Goal: Task Accomplishment & Management: Manage account settings

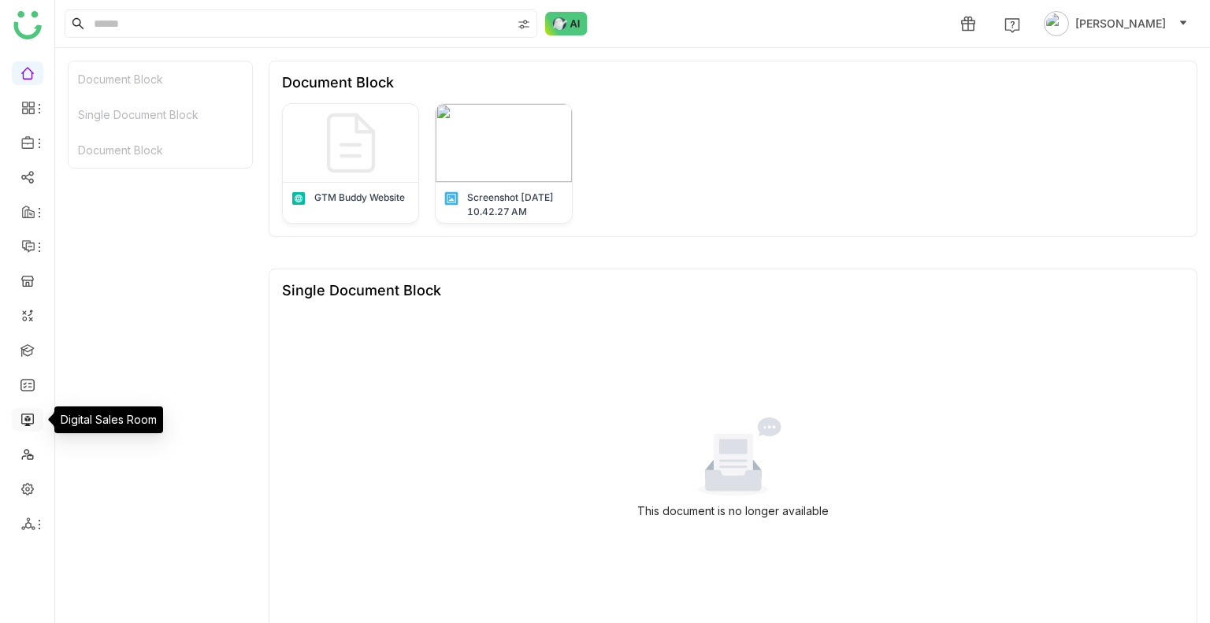
click at [33, 417] on link at bounding box center [27, 418] width 14 height 13
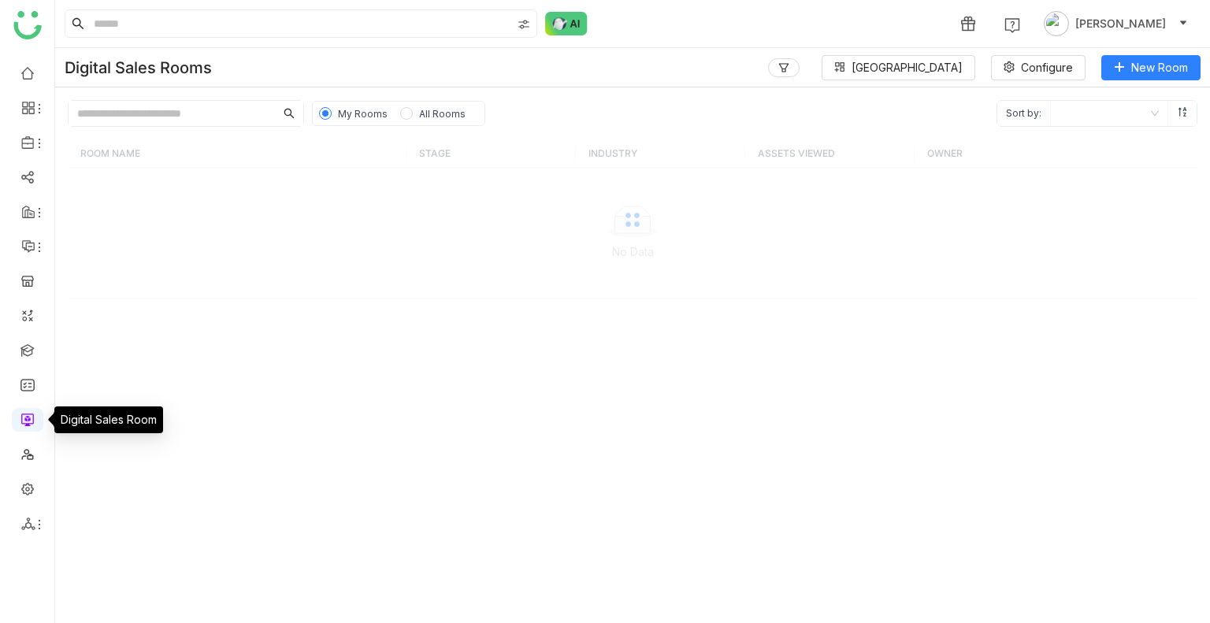
click at [33, 417] on link at bounding box center [27, 418] width 14 height 13
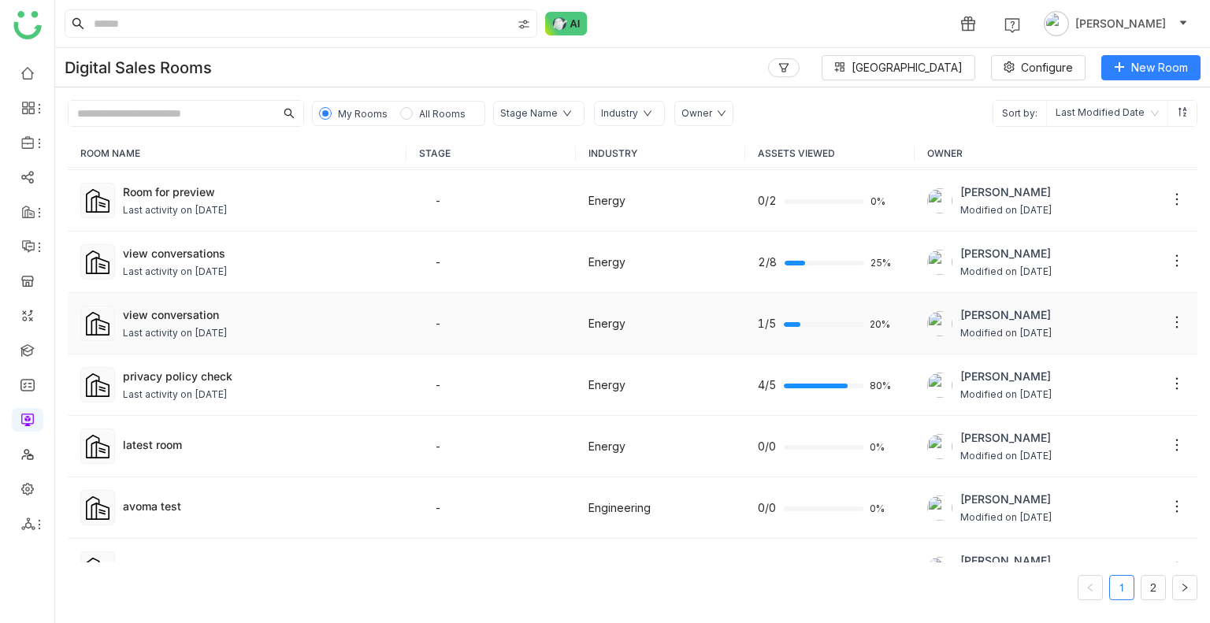
scroll to position [63, 0]
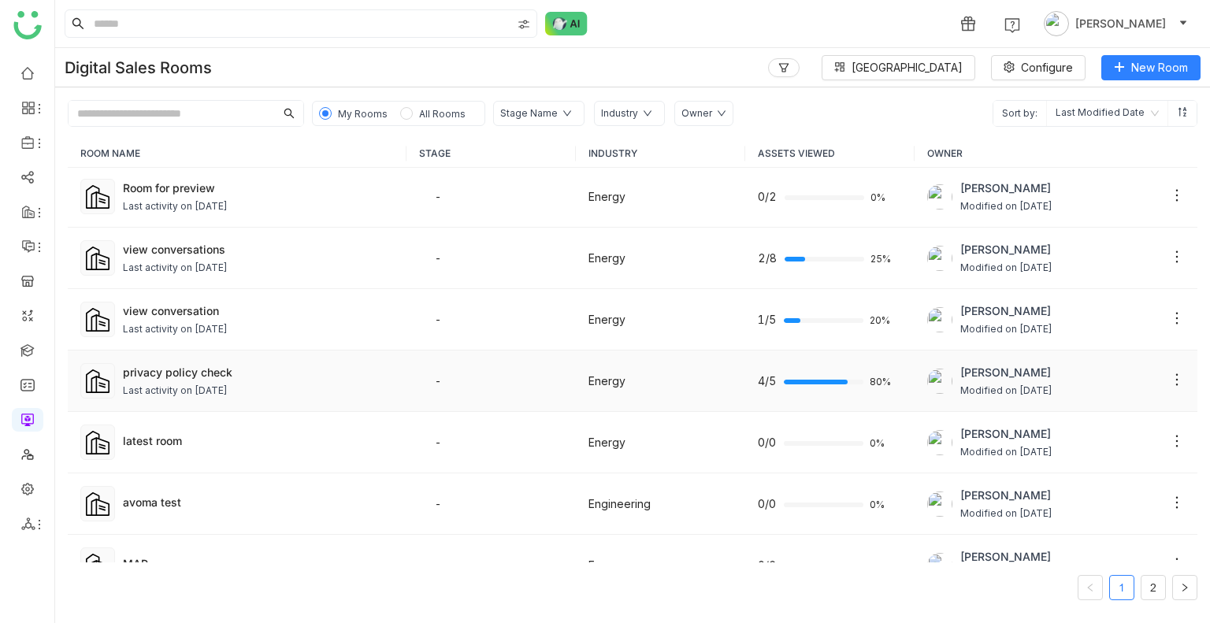
click at [217, 384] on div "Last activity on [DATE]" at bounding box center [175, 391] width 105 height 15
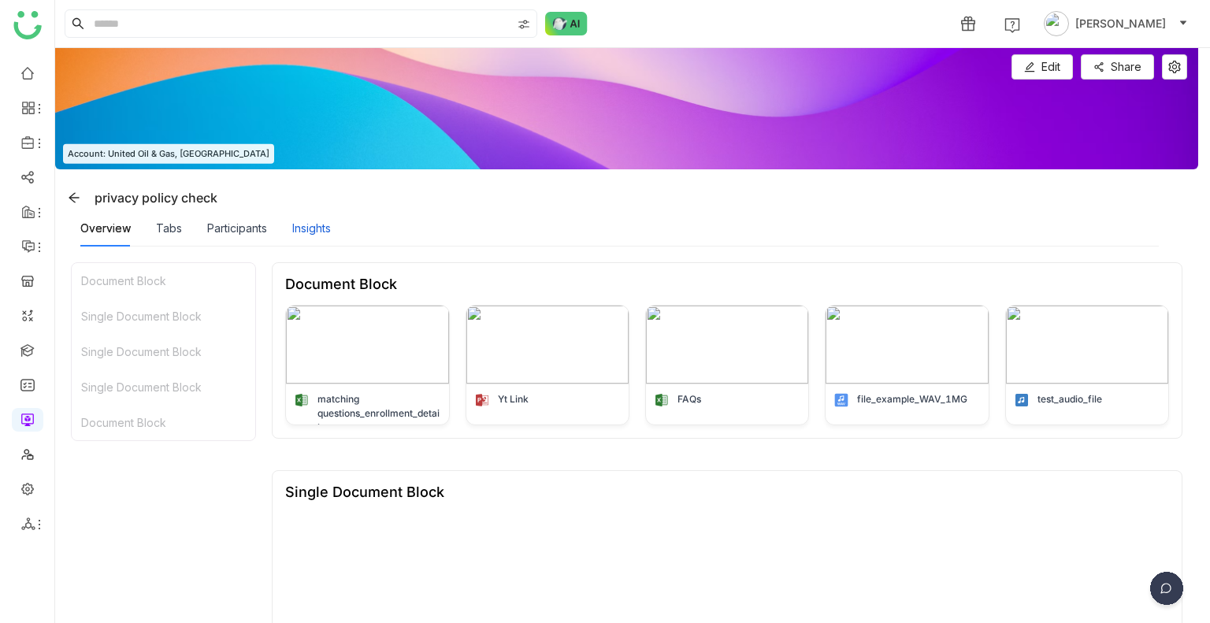
click at [307, 220] on div "Insights" at bounding box center [311, 228] width 39 height 17
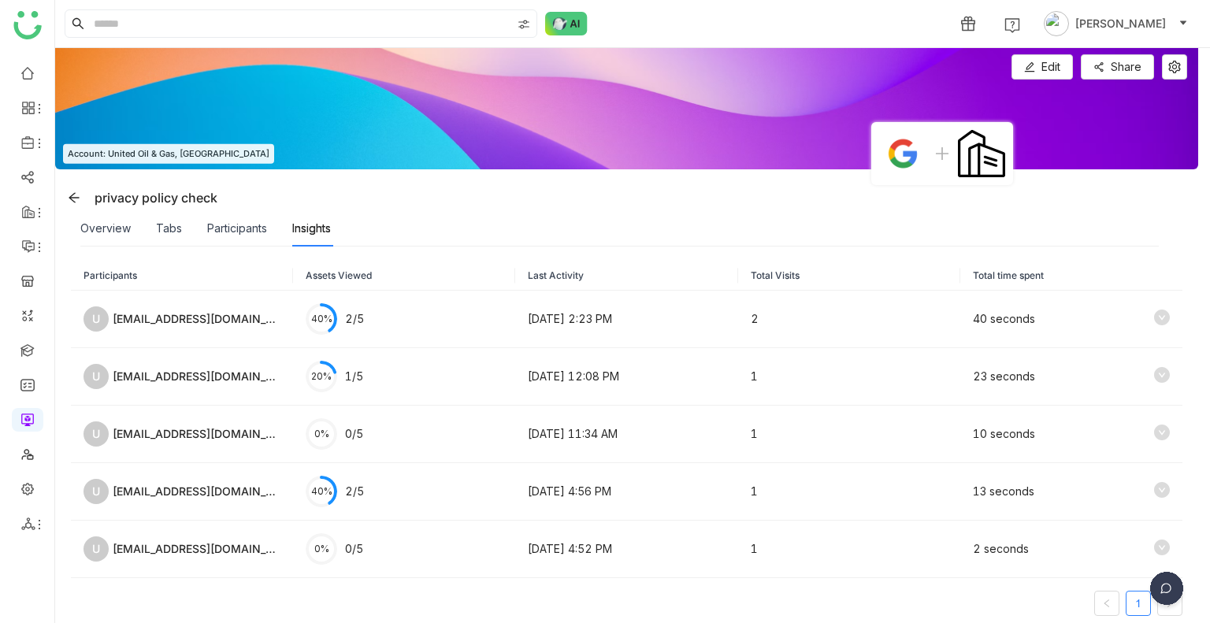
scroll to position [20, 0]
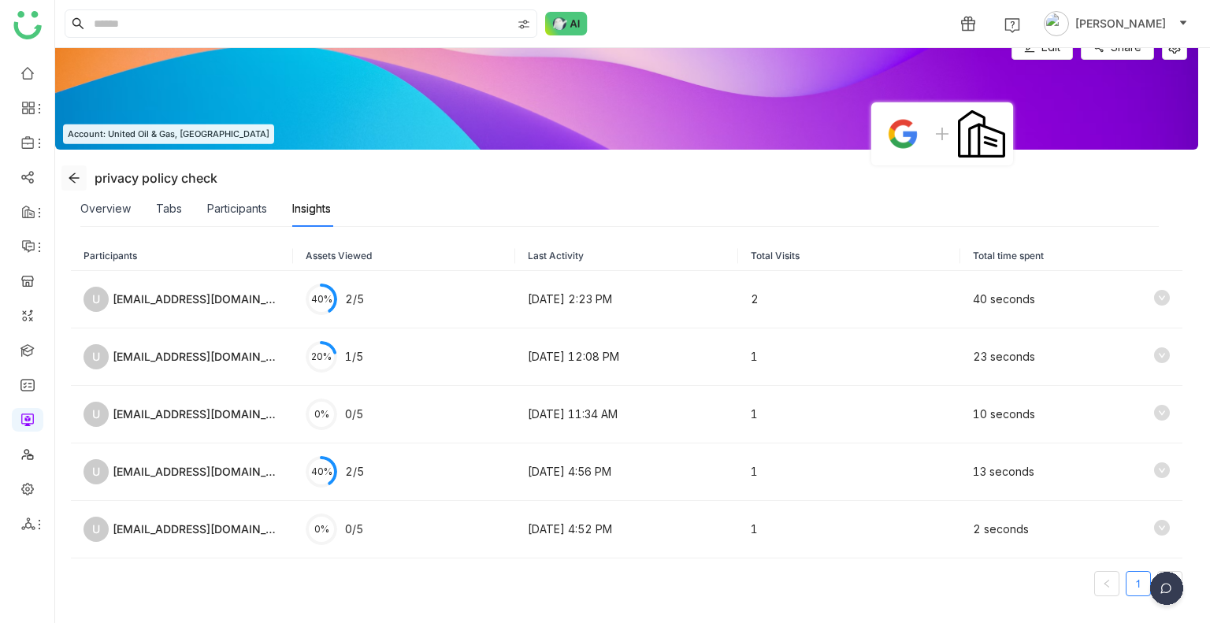
click at [68, 172] on icon at bounding box center [74, 178] width 13 height 13
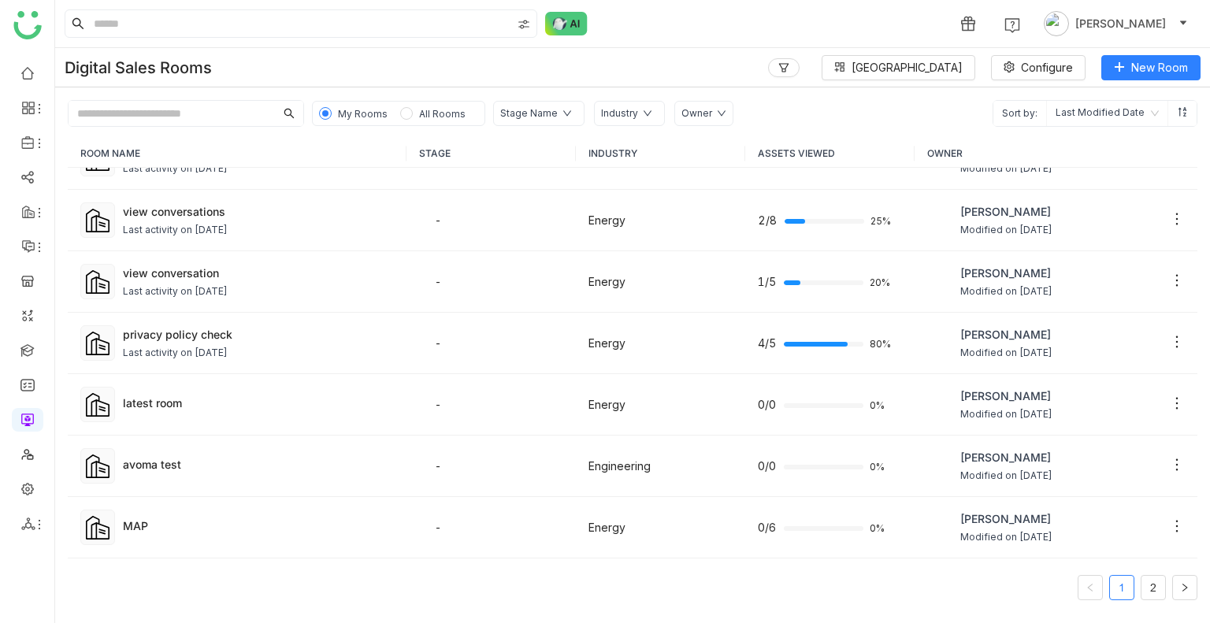
scroll to position [103, 0]
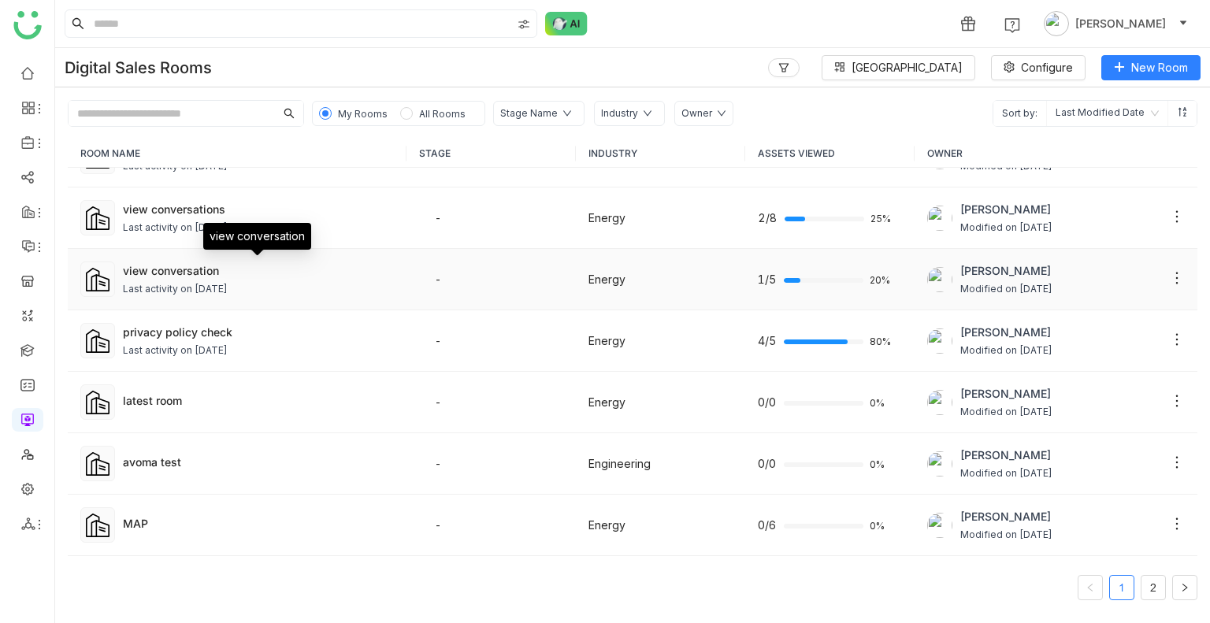
click at [221, 276] on div "view conversation" at bounding box center [258, 270] width 271 height 17
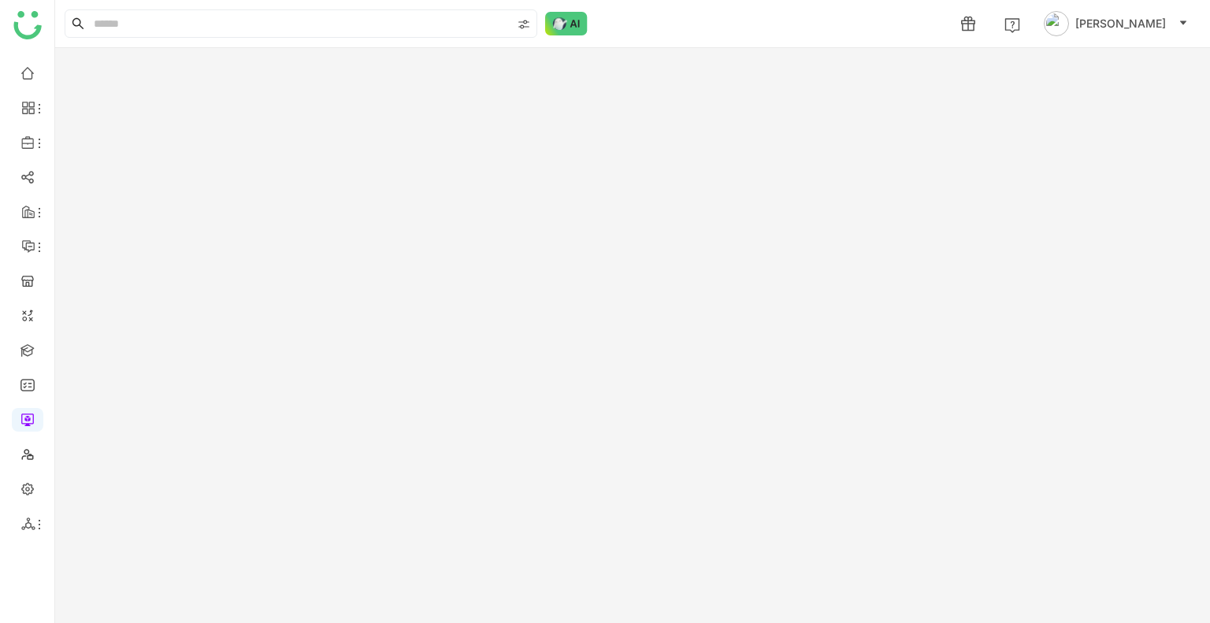
click at [221, 276] on gtmb-room-detail at bounding box center [632, 335] width 1155 height 575
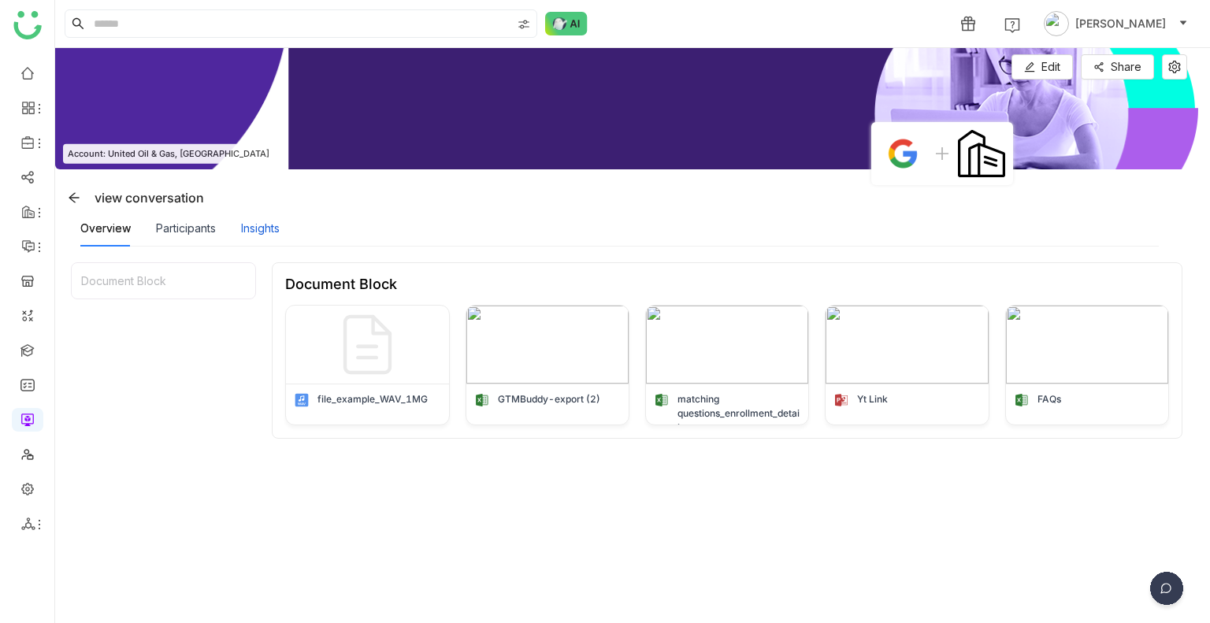
click at [268, 229] on div "Insights" at bounding box center [260, 228] width 39 height 17
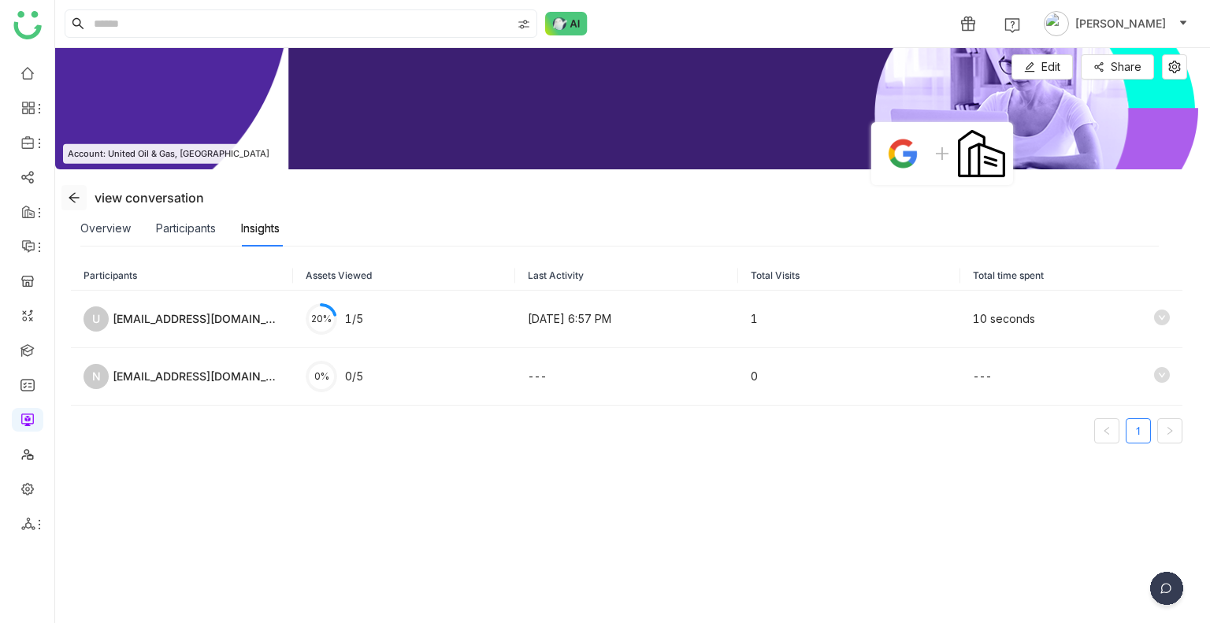
click at [65, 195] on span at bounding box center [74, 197] width 24 height 13
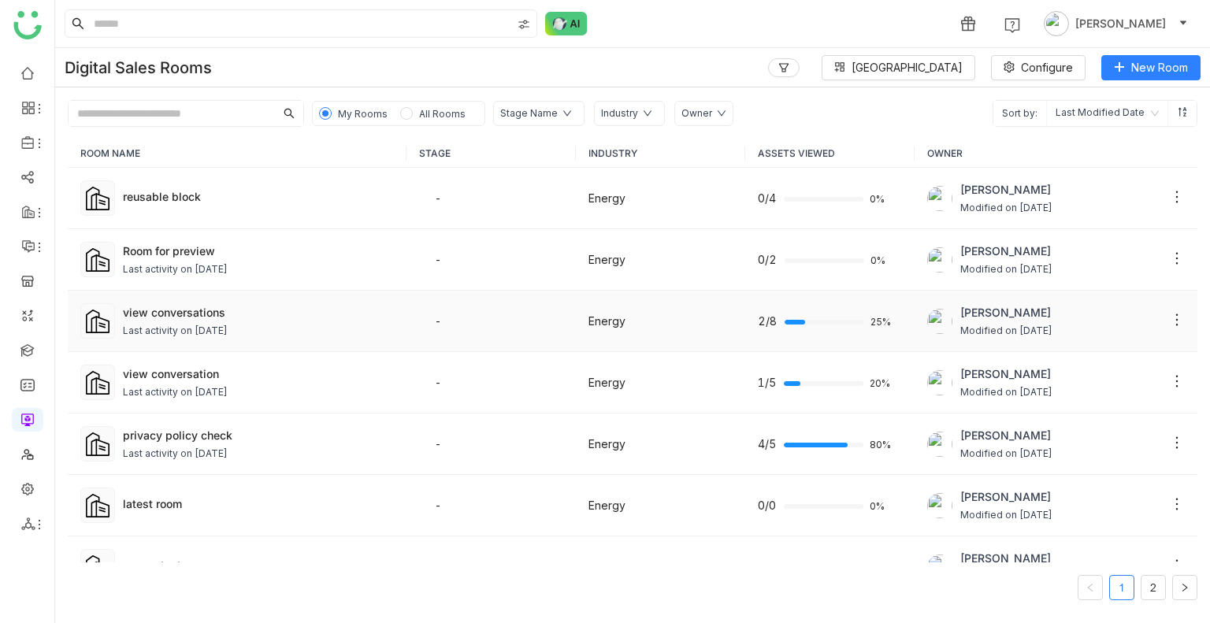
click at [174, 321] on div "view conversations Last activity on [DATE]" at bounding box center [258, 321] width 271 height 35
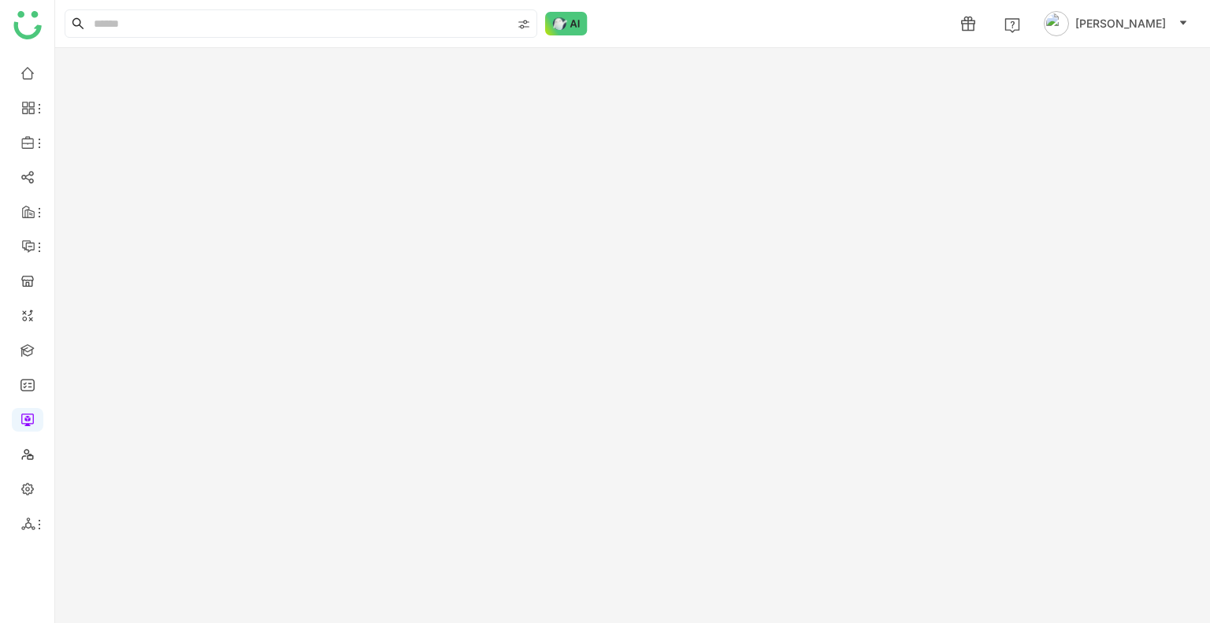
click at [174, 321] on gtmb-room-detail at bounding box center [632, 335] width 1155 height 575
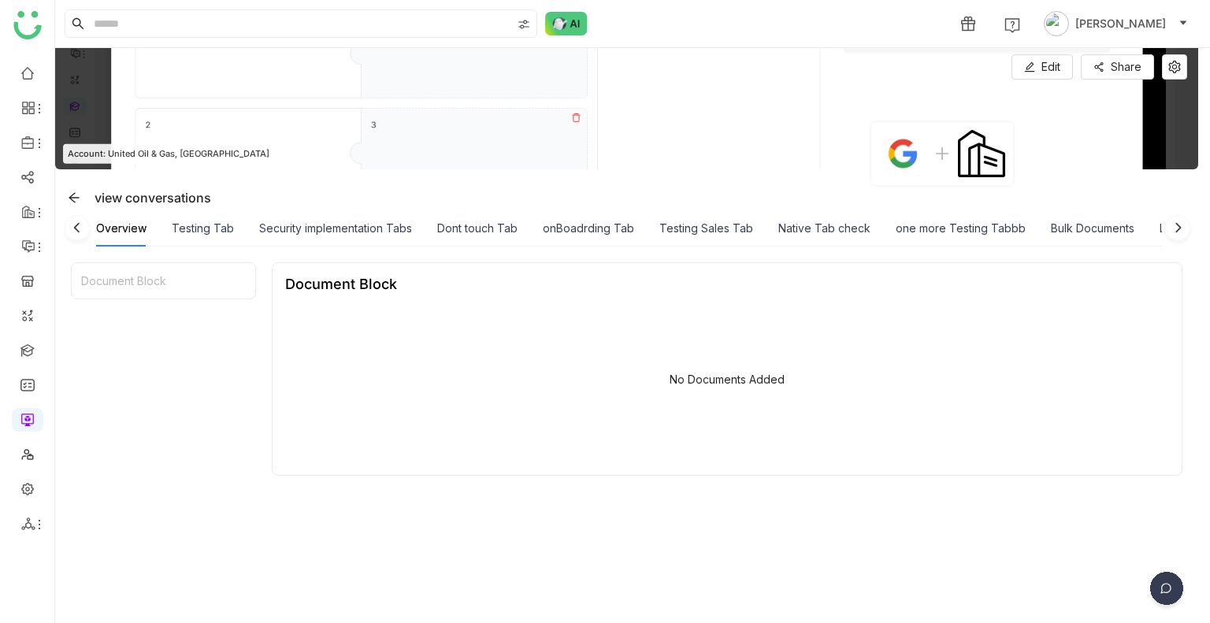
click at [1184, 223] on img at bounding box center [1178, 231] width 32 height 32
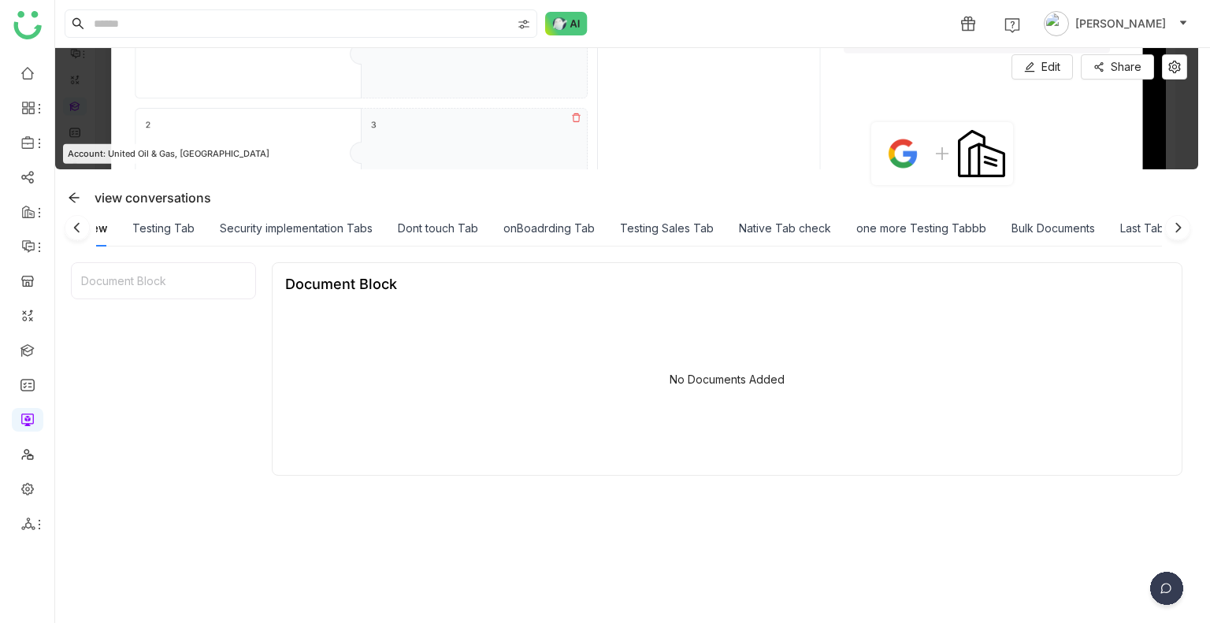
click at [1181, 225] on img at bounding box center [1178, 231] width 32 height 32
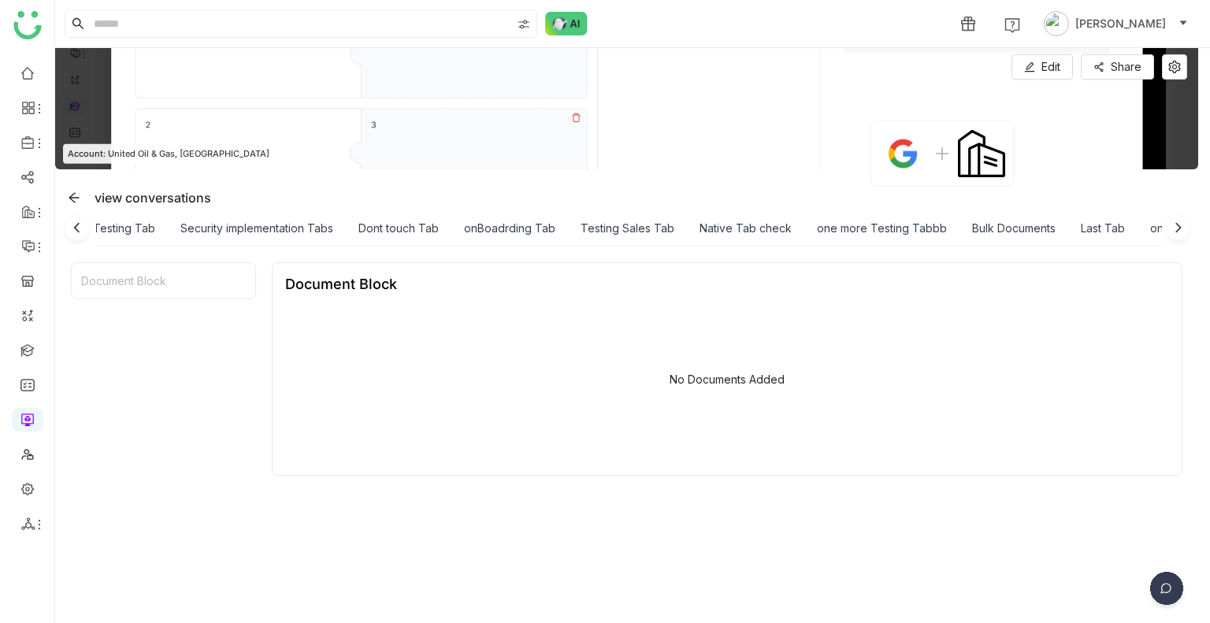
click at [1181, 225] on img at bounding box center [1178, 231] width 32 height 32
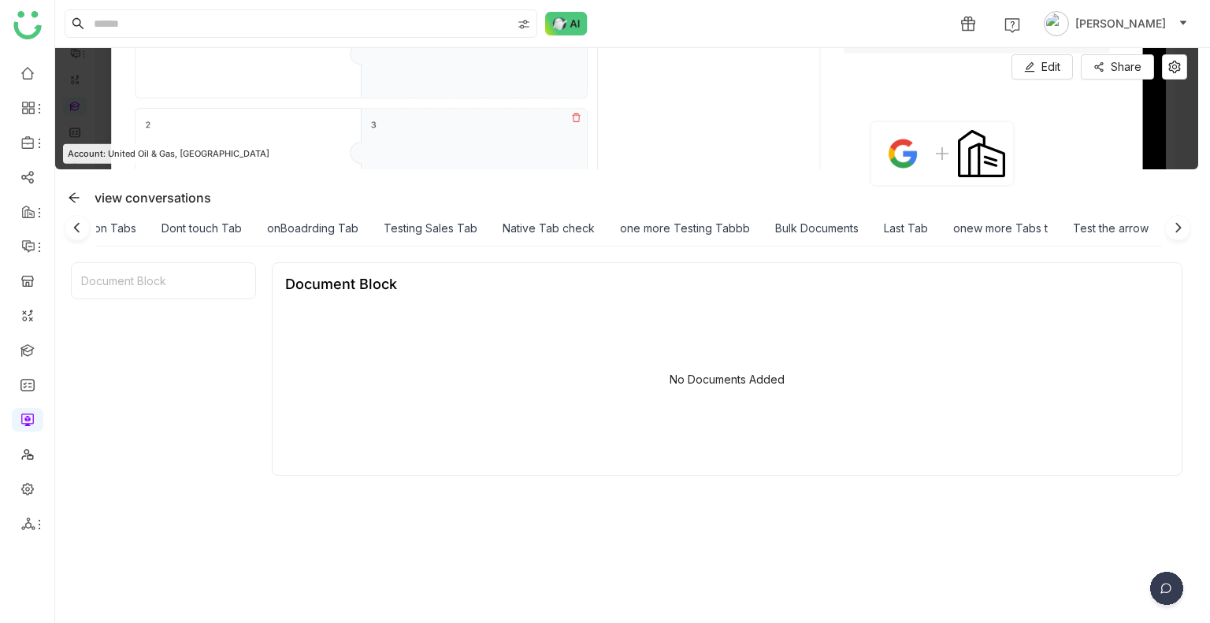
click at [1181, 225] on img at bounding box center [1178, 231] width 32 height 32
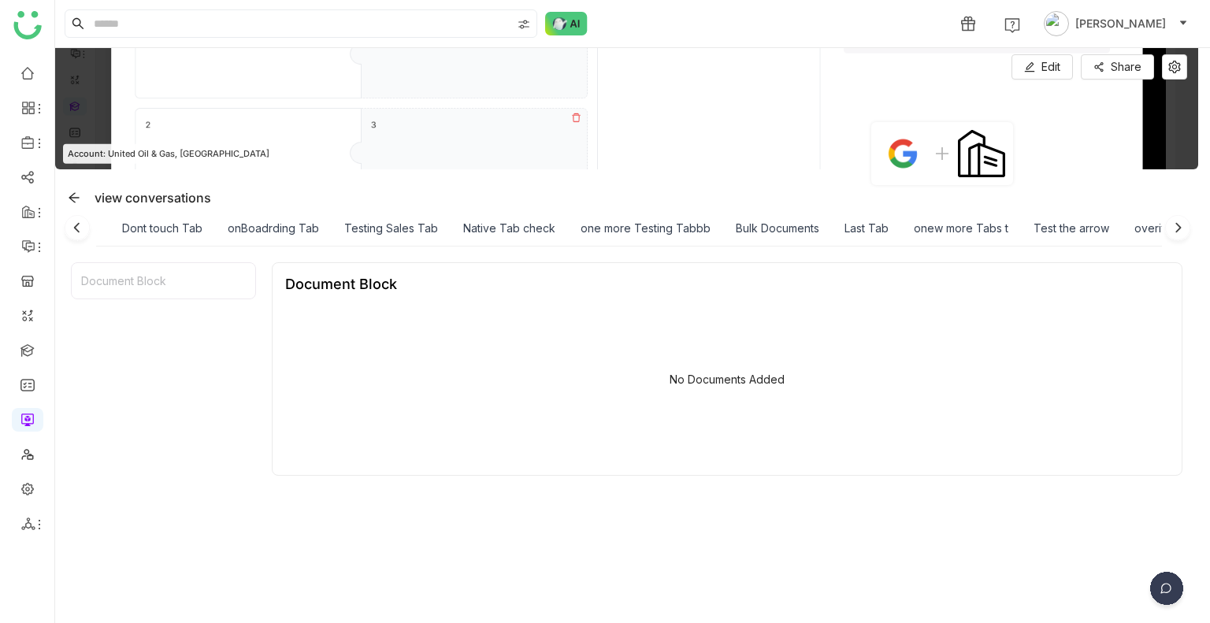
click at [1181, 225] on img at bounding box center [1178, 231] width 32 height 32
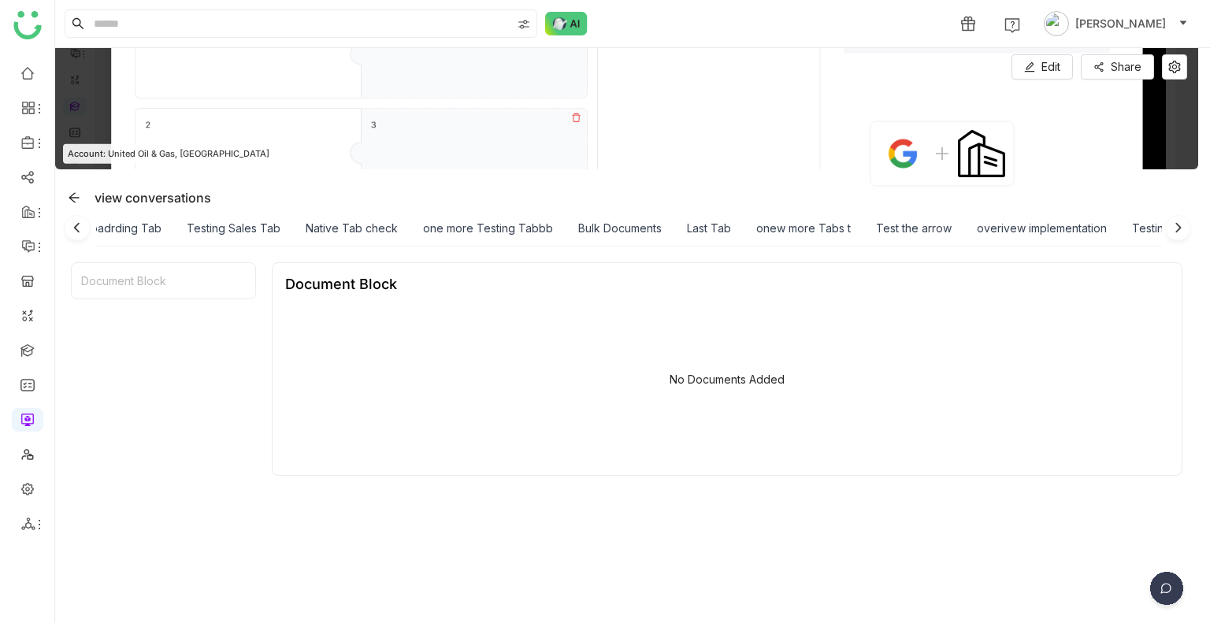
click at [1181, 225] on img at bounding box center [1178, 231] width 32 height 32
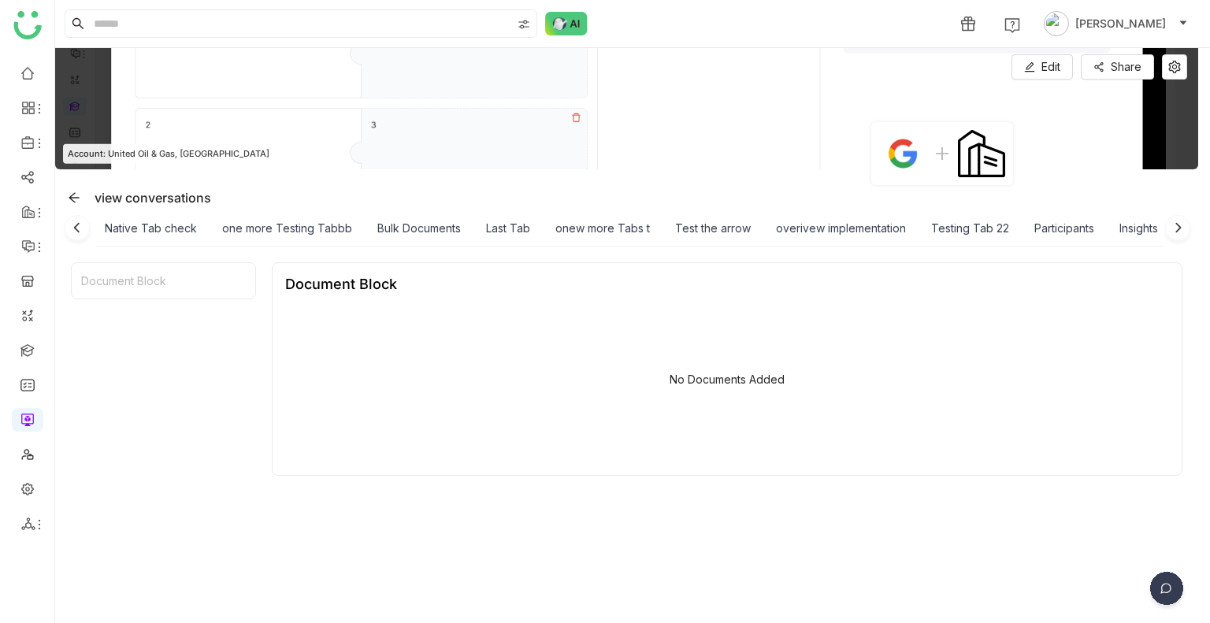
click at [1181, 225] on img at bounding box center [1178, 231] width 32 height 32
click at [1137, 230] on div "Insights" at bounding box center [1138, 228] width 39 height 17
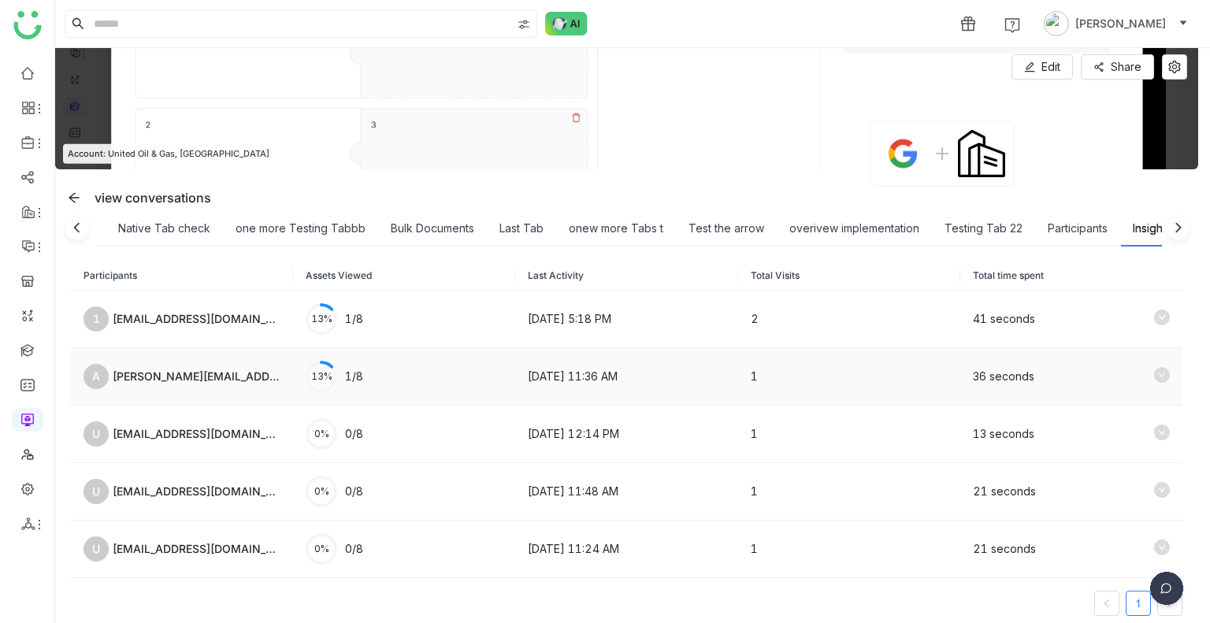
scroll to position [20, 0]
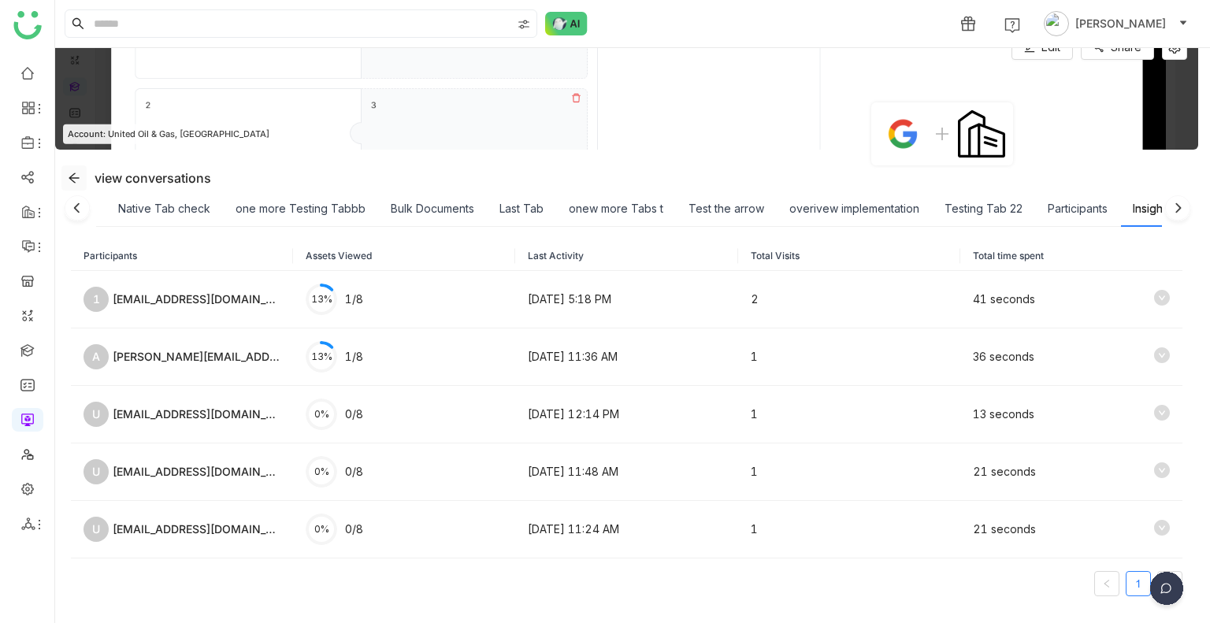
click at [74, 179] on icon at bounding box center [74, 178] width 13 height 13
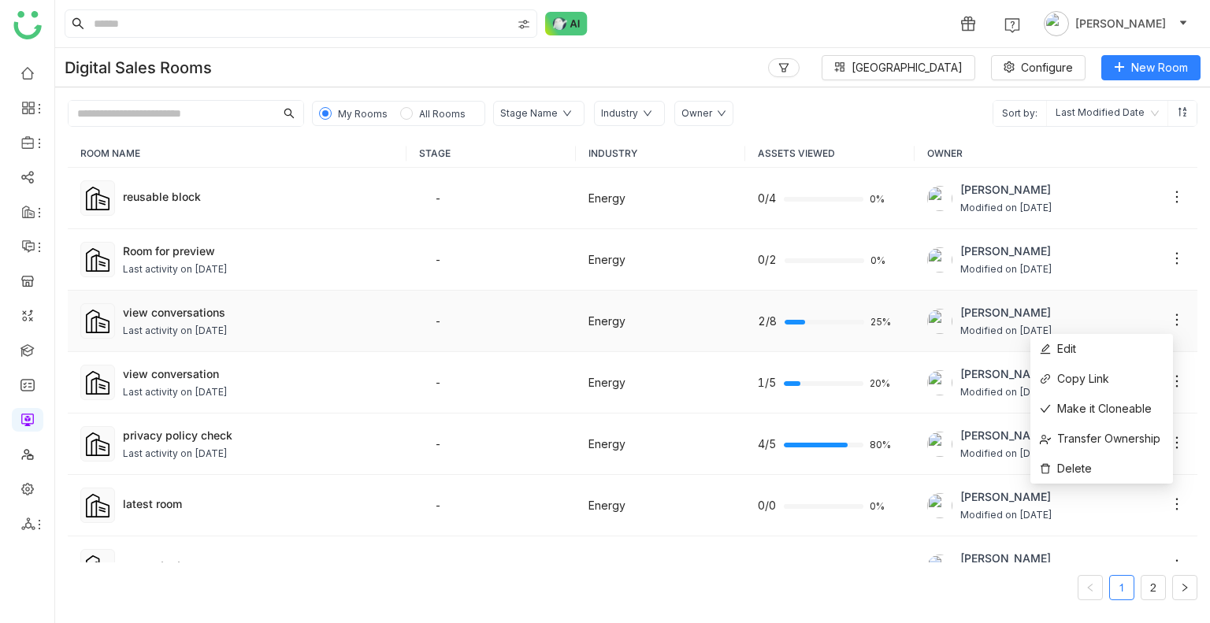
click at [1169, 317] on icon at bounding box center [1177, 320] width 16 height 16
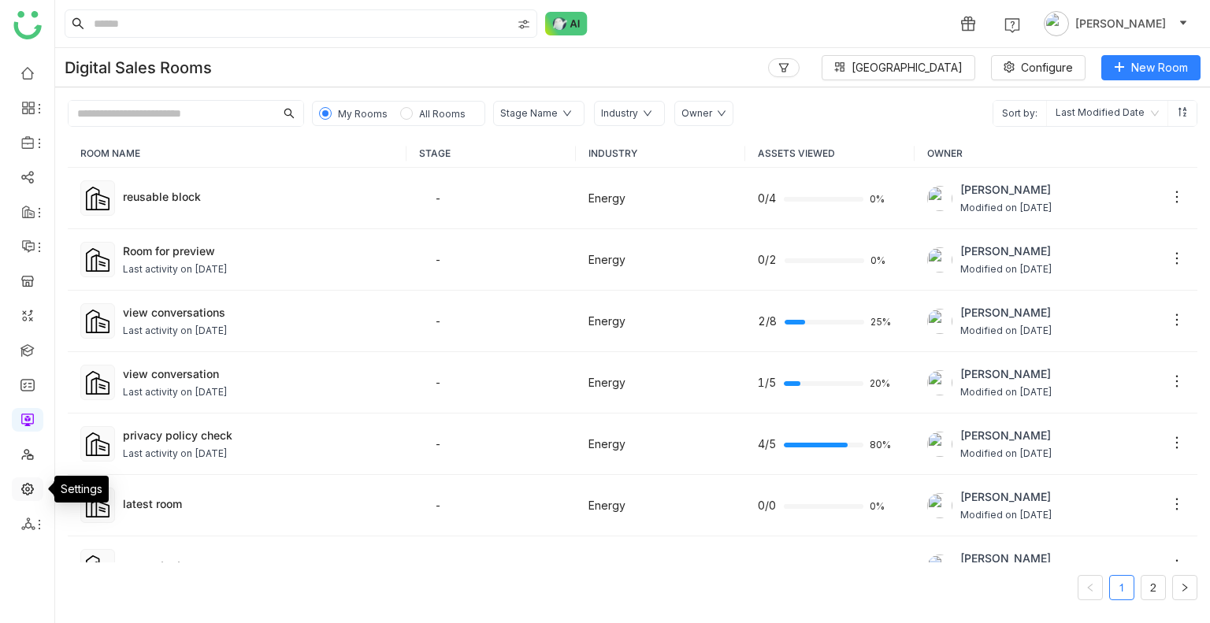
click at [32, 485] on link at bounding box center [27, 487] width 14 height 13
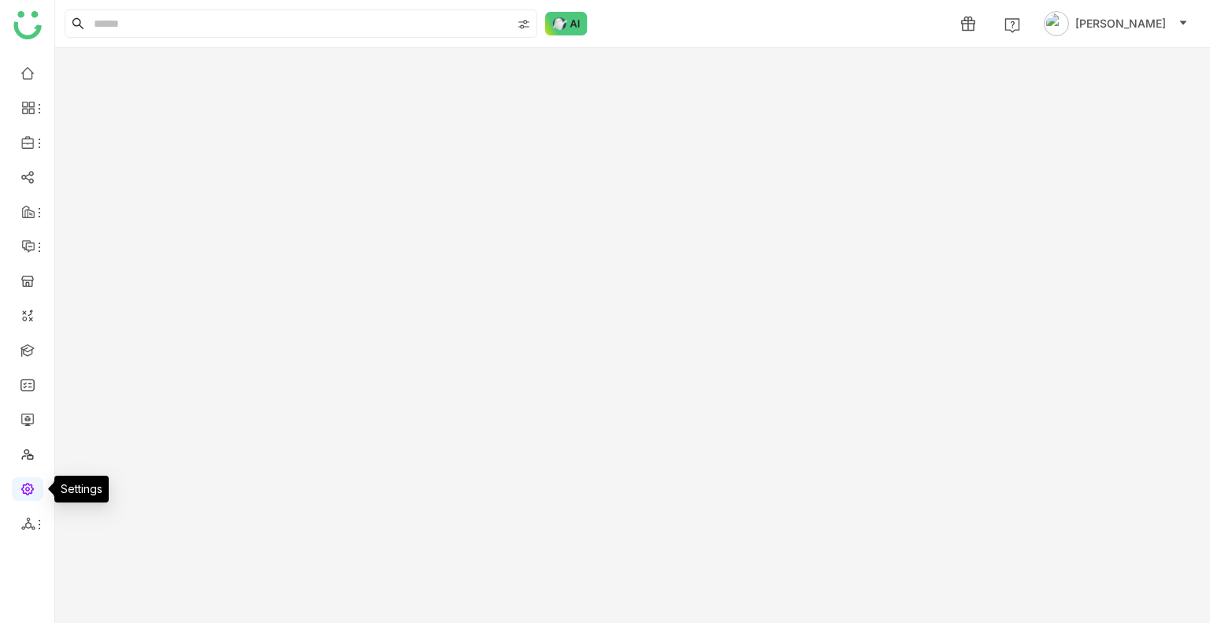
click at [32, 485] on link at bounding box center [27, 487] width 14 height 13
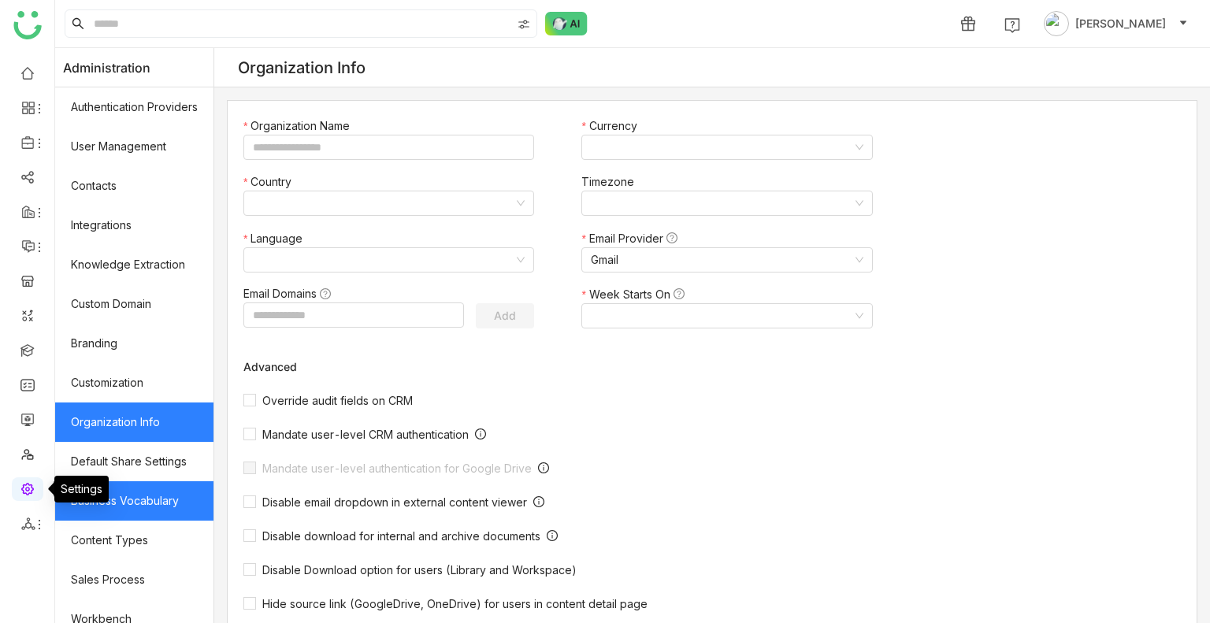
type input "*******"
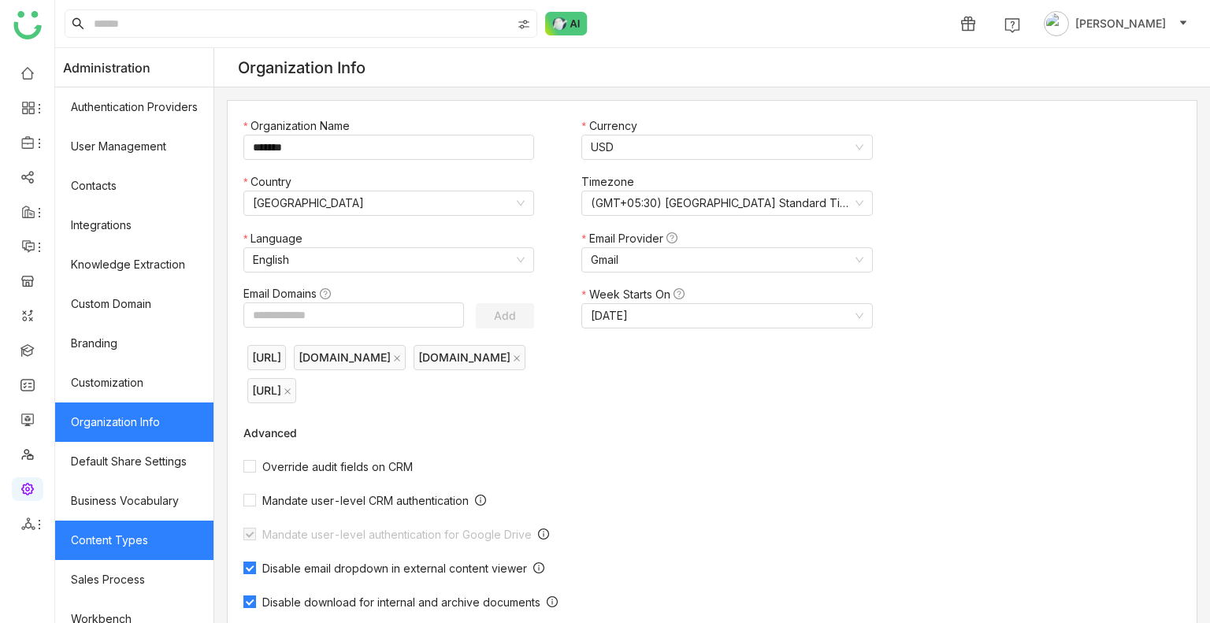
scroll to position [212, 0]
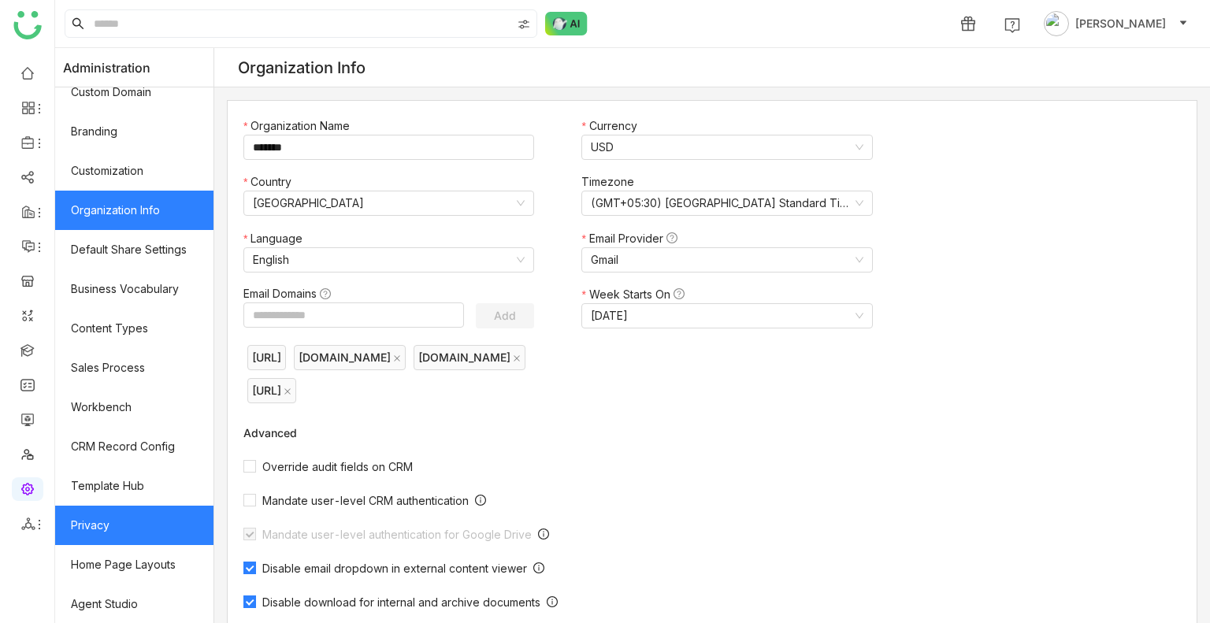
click at [106, 506] on link "Privacy" at bounding box center [134, 525] width 158 height 39
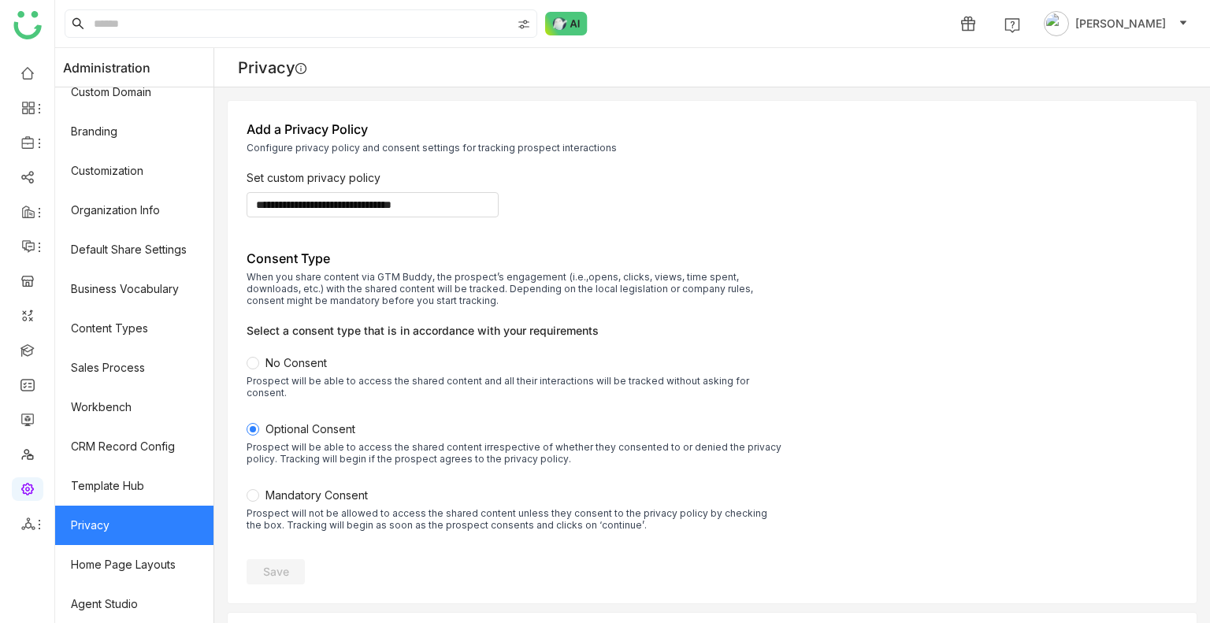
click at [106, 506] on link "Privacy" at bounding box center [134, 525] width 158 height 39
click at [31, 352] on link at bounding box center [27, 349] width 14 height 13
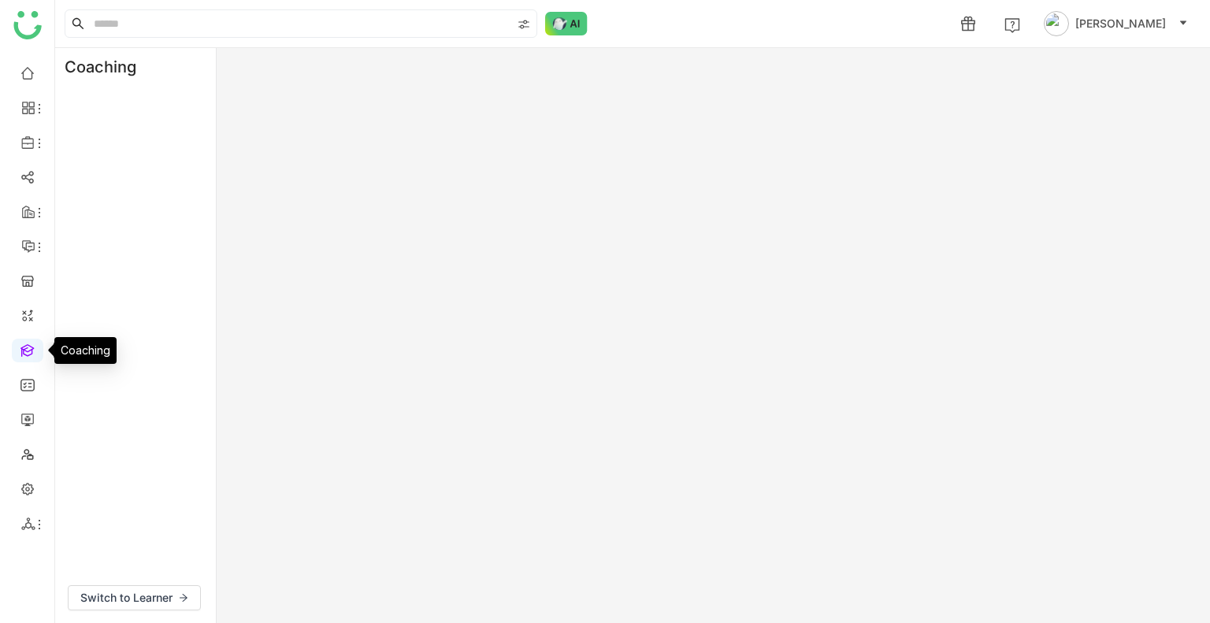
click at [31, 352] on link at bounding box center [27, 349] width 14 height 13
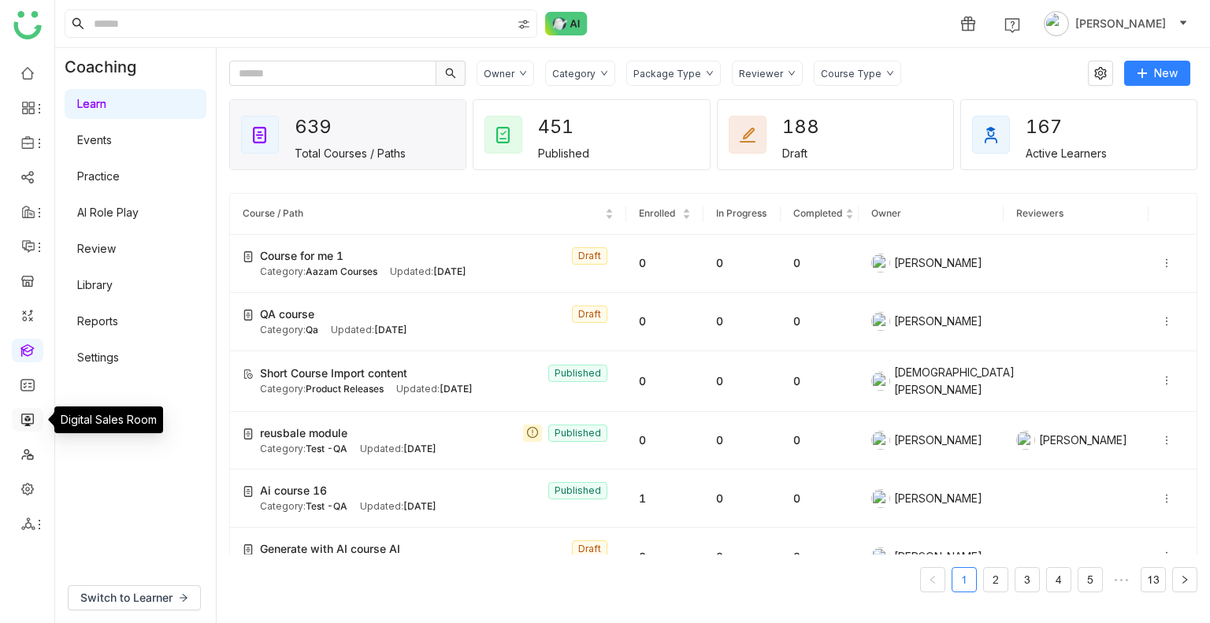
click at [22, 420] on link at bounding box center [27, 418] width 14 height 13
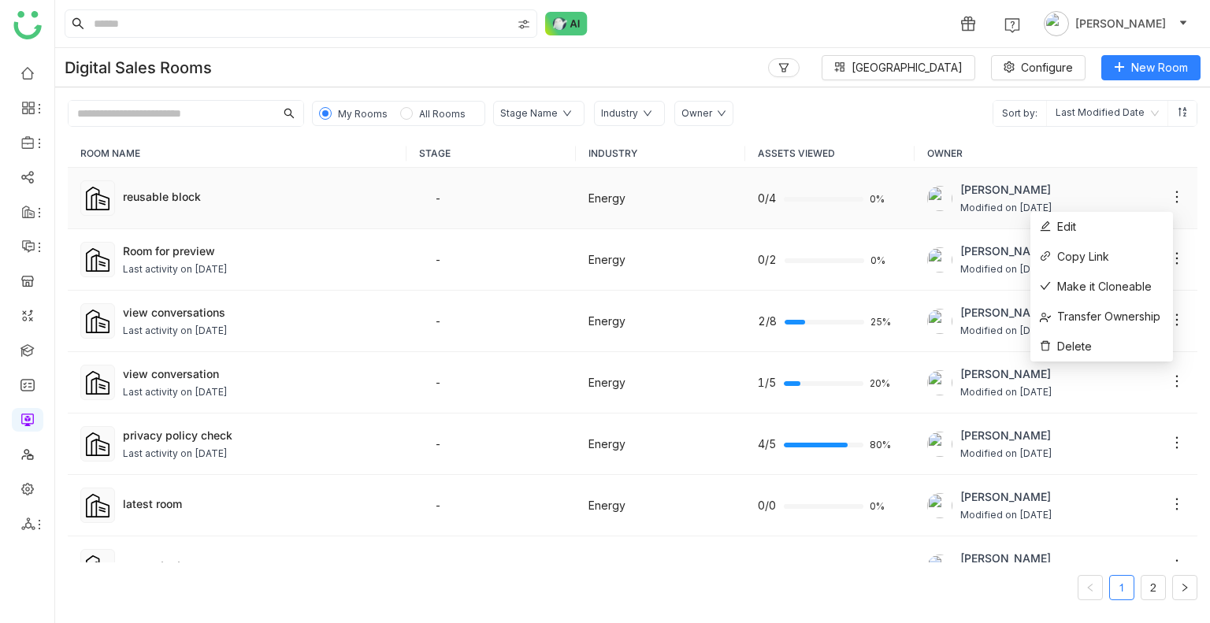
click at [1169, 197] on icon at bounding box center [1177, 197] width 16 height 16
click at [1078, 259] on span "Copy Link" at bounding box center [1074, 256] width 69 height 17
drag, startPoint x: 1164, startPoint y: 200, endPoint x: 1076, endPoint y: 235, distance: 95.1
click at [1076, 235] on body "1 [PERSON_NAME] Digital Sales Rooms Block Library Configure New Room My Rooms A…" at bounding box center [605, 311] width 1210 height 623
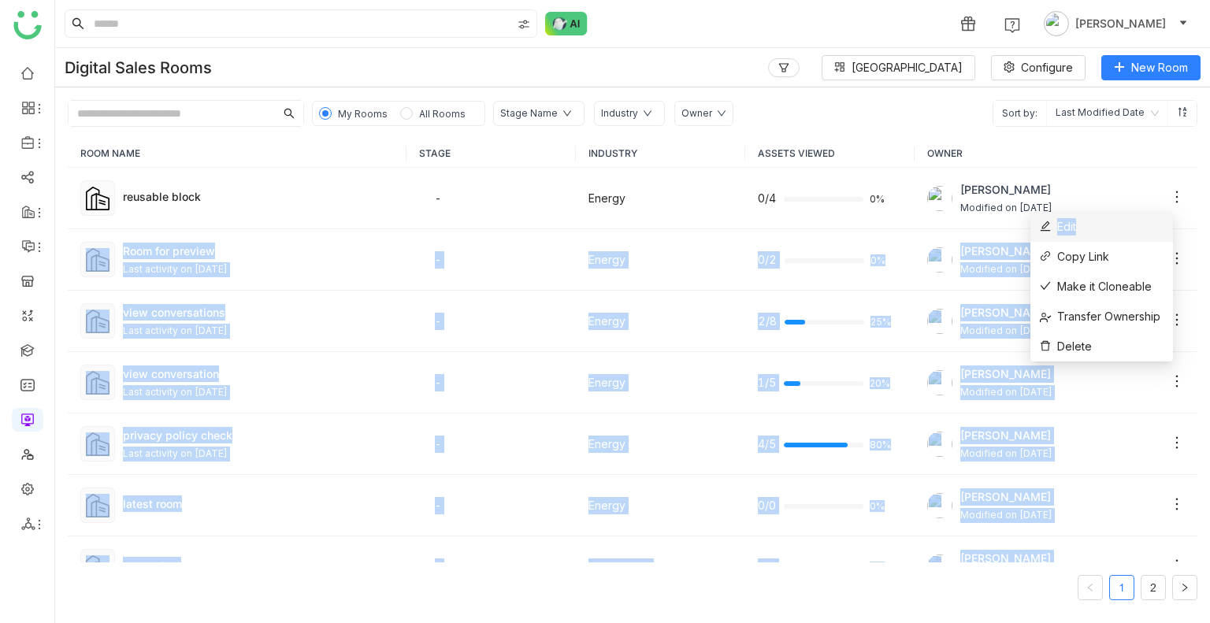
click at [1076, 235] on td "[PERSON_NAME] Modified on [DATE]" at bounding box center [1055, 259] width 283 height 61
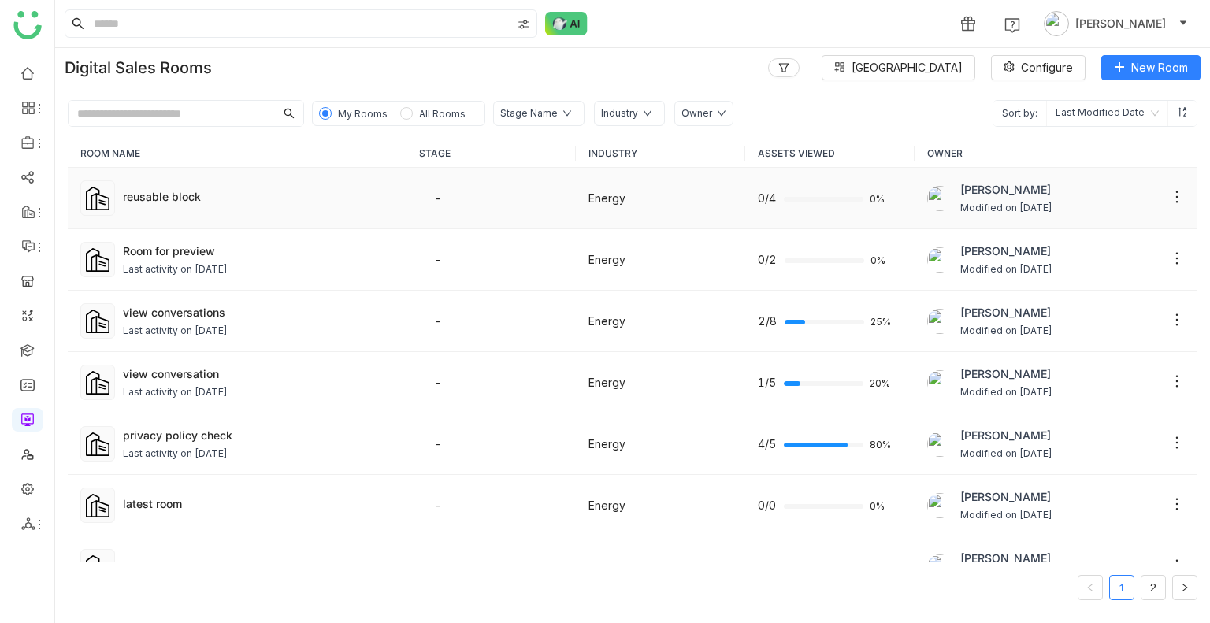
click at [1106, 192] on div "[PERSON_NAME] Modified on [DATE]" at bounding box center [1056, 198] width 258 height 35
click at [1111, 228] on li "Edit" at bounding box center [1101, 227] width 143 height 30
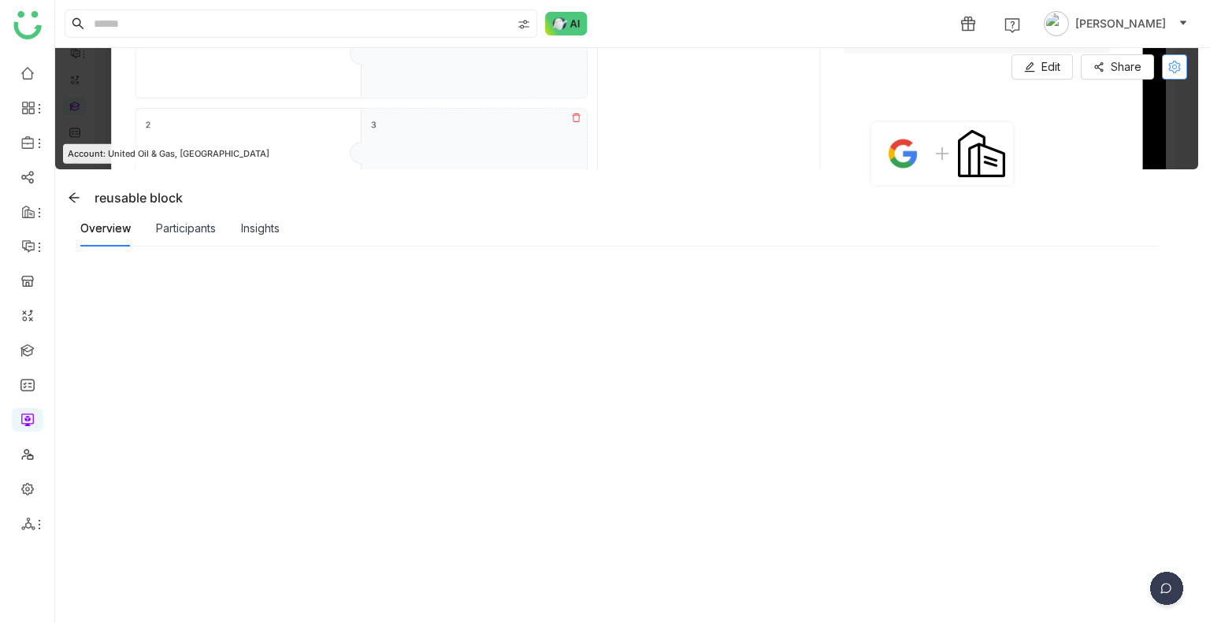
click at [1178, 69] on icon at bounding box center [1174, 67] width 12 height 13
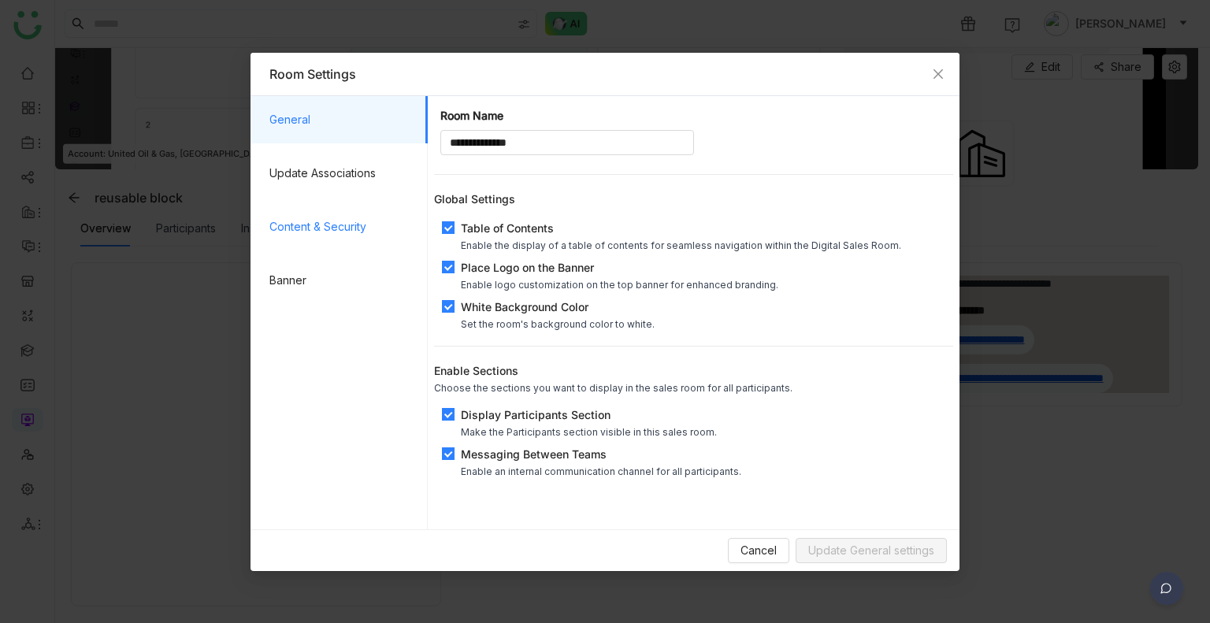
click at [294, 210] on span "Content & Security" at bounding box center [342, 226] width 146 height 47
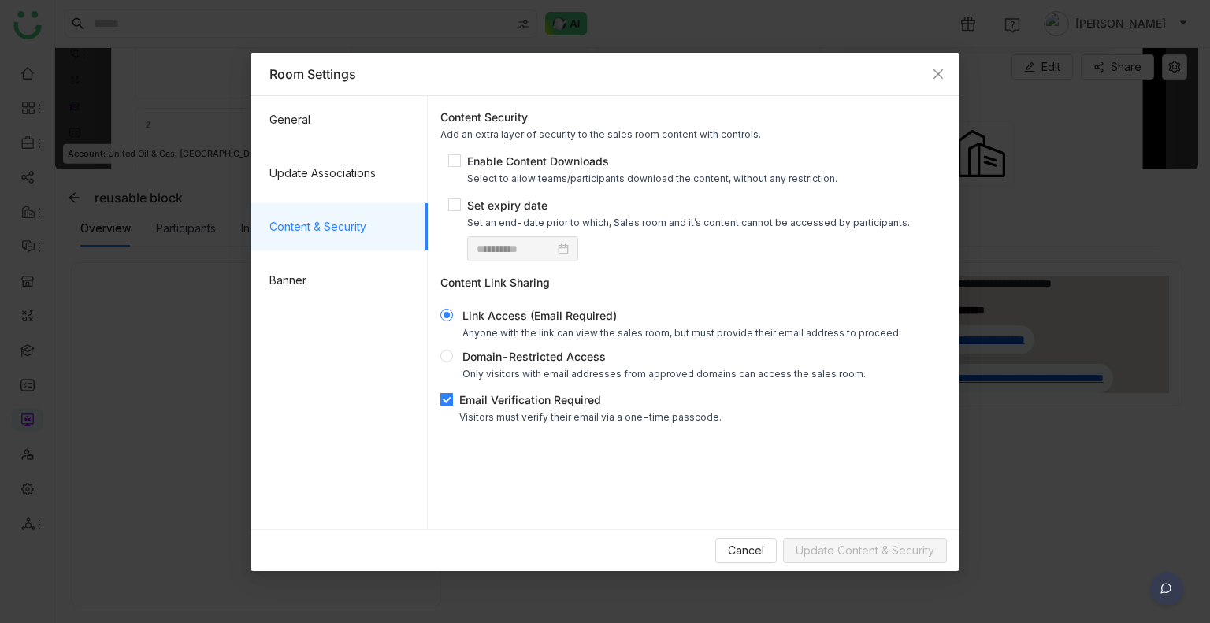
click at [482, 417] on div "Visitors must verify their email via a one-time passcode." at bounding box center [590, 417] width 262 height 12
click at [861, 538] on button "Update Content & Security" at bounding box center [865, 550] width 164 height 25
click at [949, 73] on span "Close" at bounding box center [938, 74] width 43 height 43
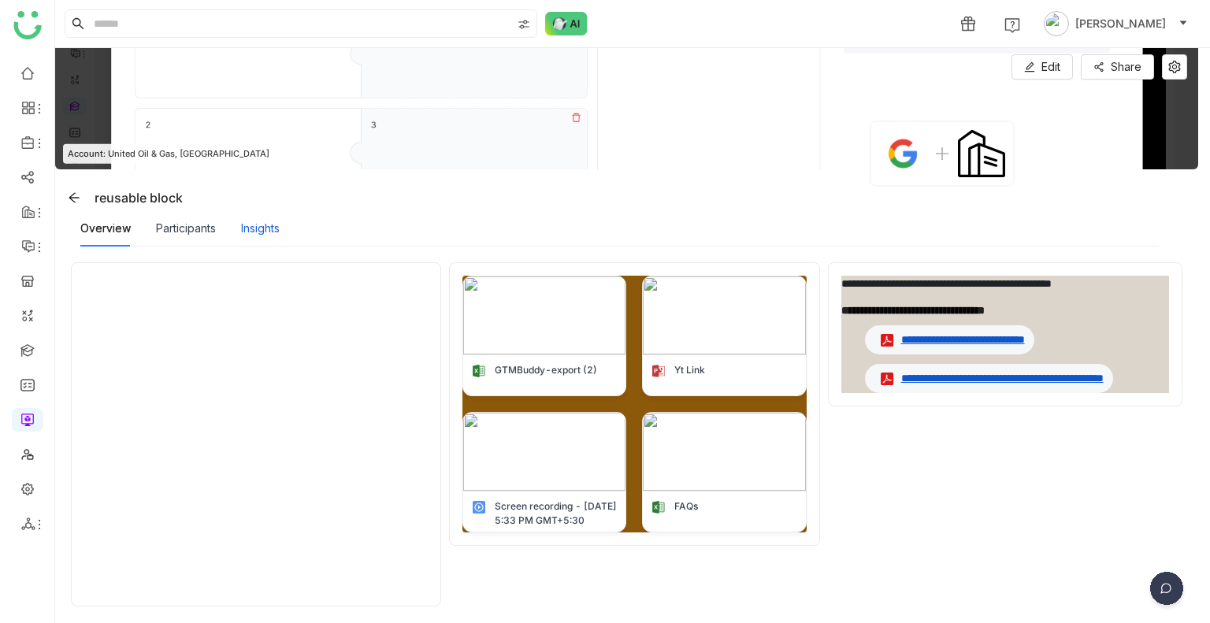
click at [260, 232] on div "Insights" at bounding box center [260, 228] width 39 height 17
